Goal: Task Accomplishment & Management: Use online tool/utility

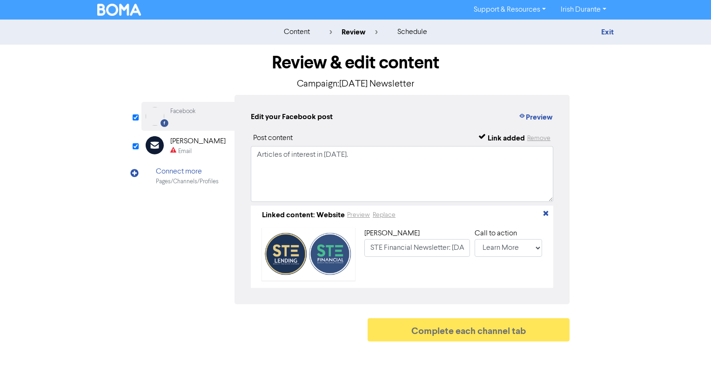
select select "LEARN_MORE"
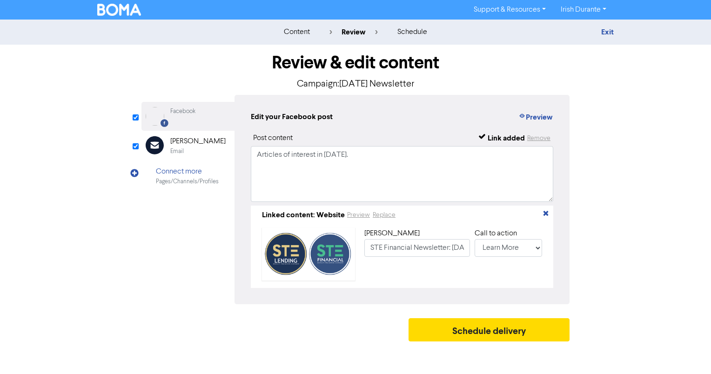
click at [381, 284] on div "[PERSON_NAME] STE Financial Newsletter: [DATE] Call to action No Button Shop No…" at bounding box center [401, 254] width 295 height 60
click at [184, 151] on div "Email" at bounding box center [197, 151] width 55 height 9
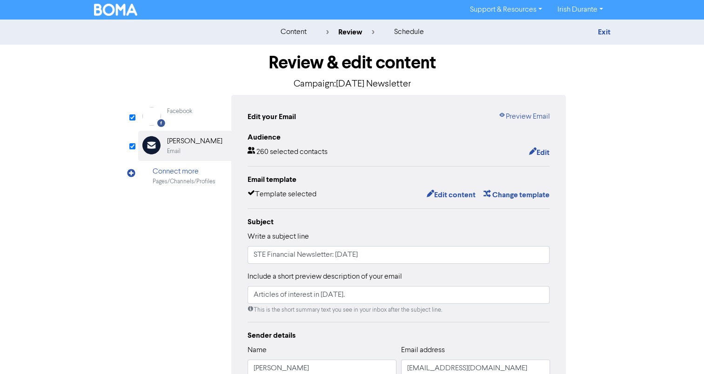
click at [285, 31] on div "content" at bounding box center [293, 32] width 26 height 11
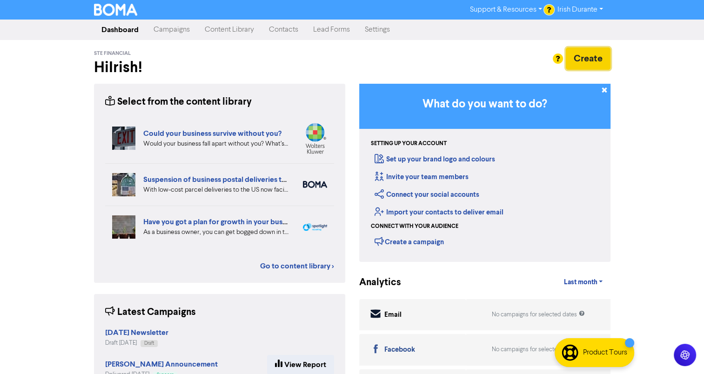
click at [591, 60] on button "Create" at bounding box center [588, 58] width 45 height 22
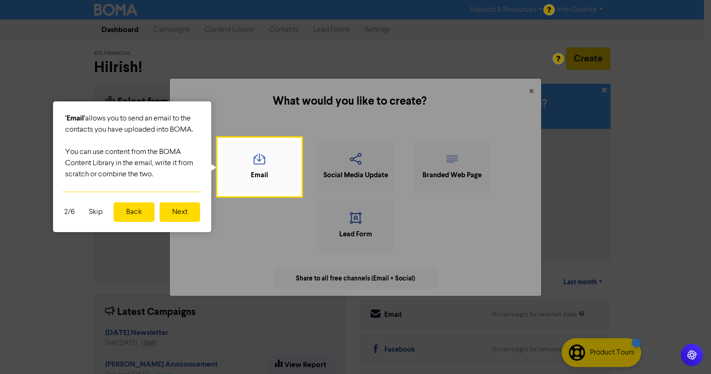
click at [618, 151] on div at bounding box center [505, 220] width 411 height 440
click at [174, 206] on button "Next" at bounding box center [180, 212] width 40 height 20
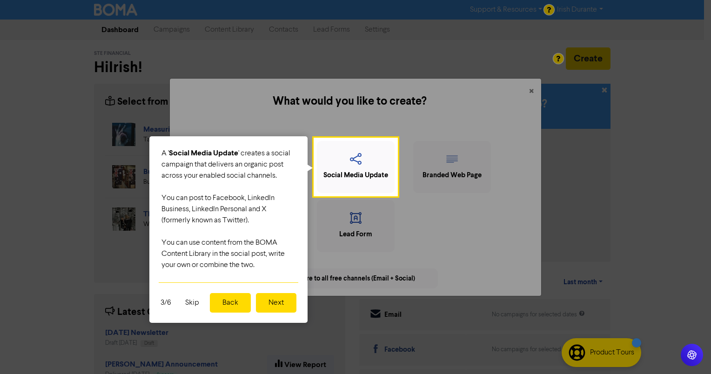
click at [284, 308] on button "Next" at bounding box center [276, 303] width 40 height 20
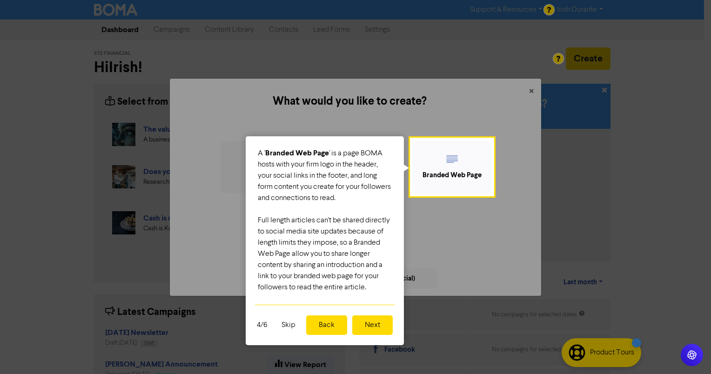
click at [373, 326] on button "Next" at bounding box center [372, 325] width 40 height 20
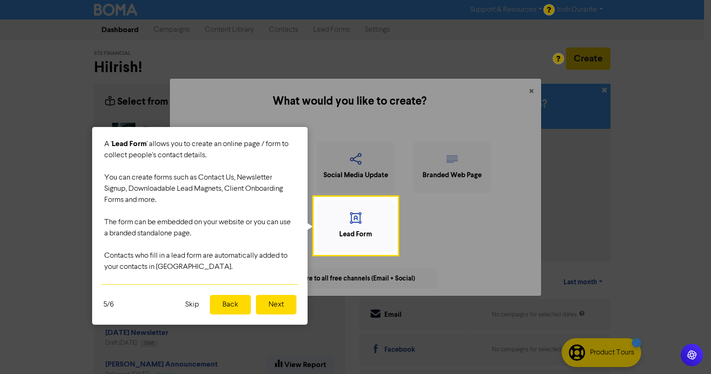
click at [274, 308] on button "Next" at bounding box center [276, 305] width 40 height 20
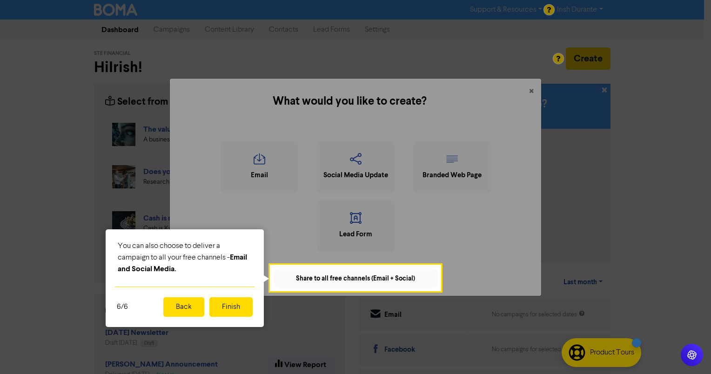
click at [217, 306] on button "Finish" at bounding box center [230, 307] width 43 height 20
